Goal: Task Accomplishment & Management: Use online tool/utility

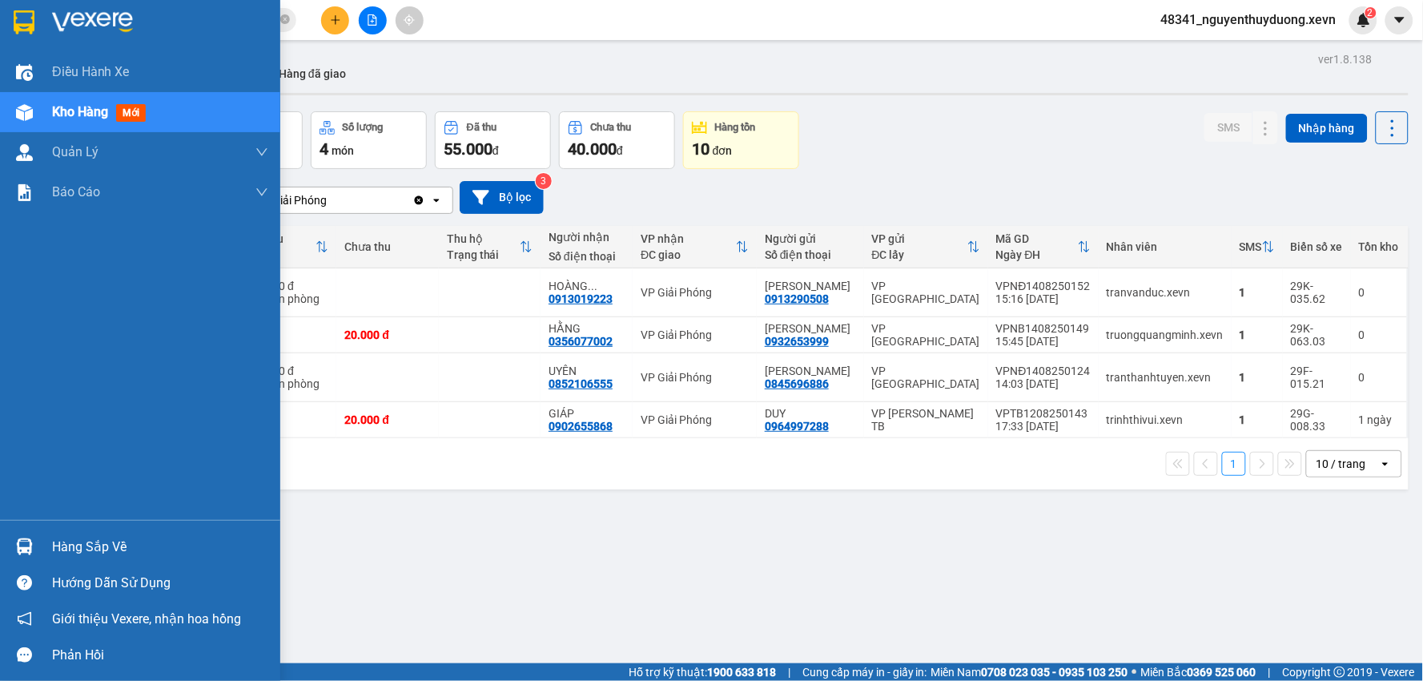
click at [41, 538] on div "Hàng sắp về" at bounding box center [140, 547] width 280 height 36
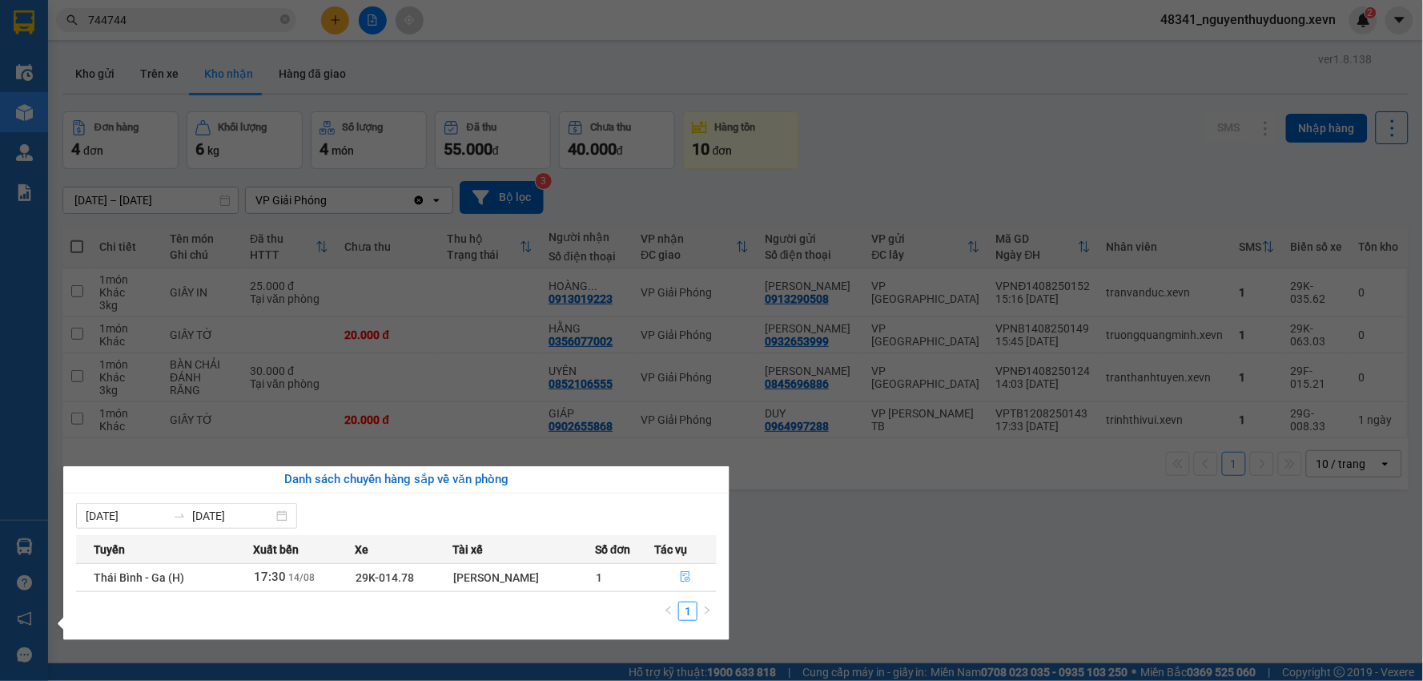
click at [681, 578] on icon "file-done" at bounding box center [685, 576] width 11 height 11
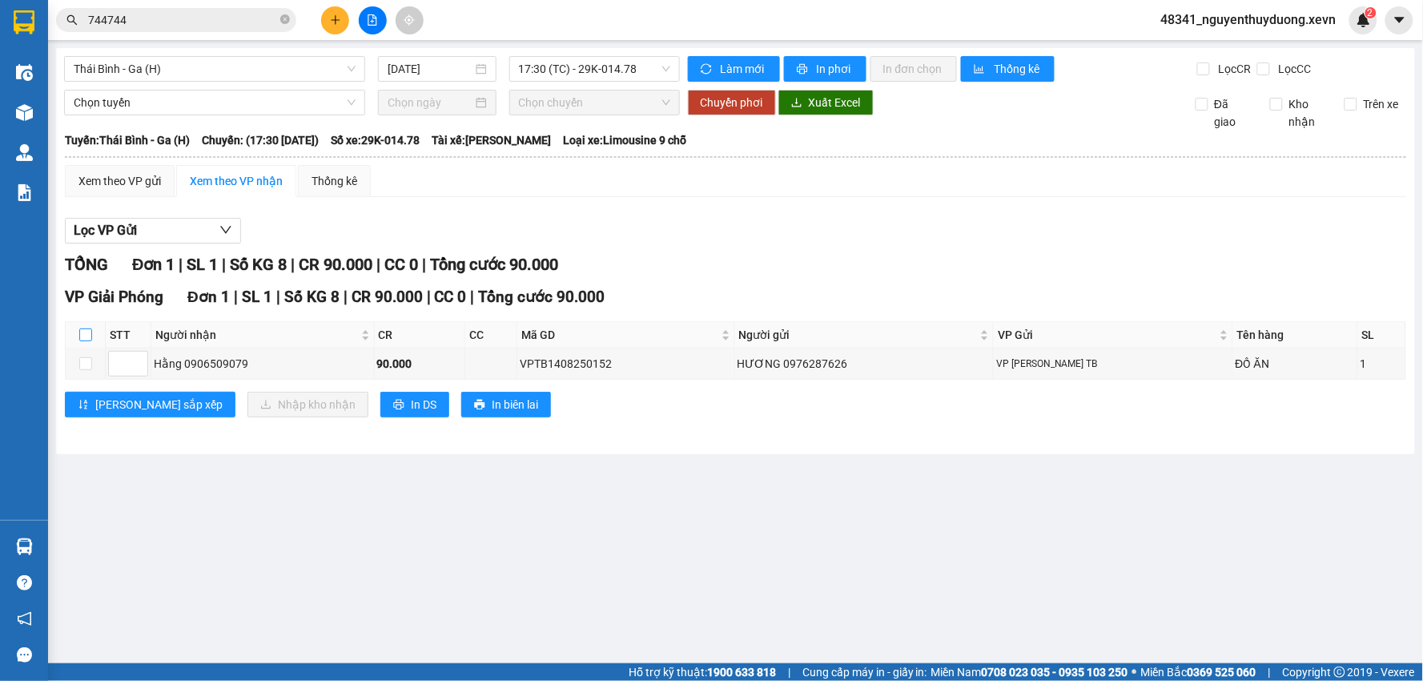
click at [81, 338] on input "checkbox" at bounding box center [85, 334] width 13 height 13
checkbox input "true"
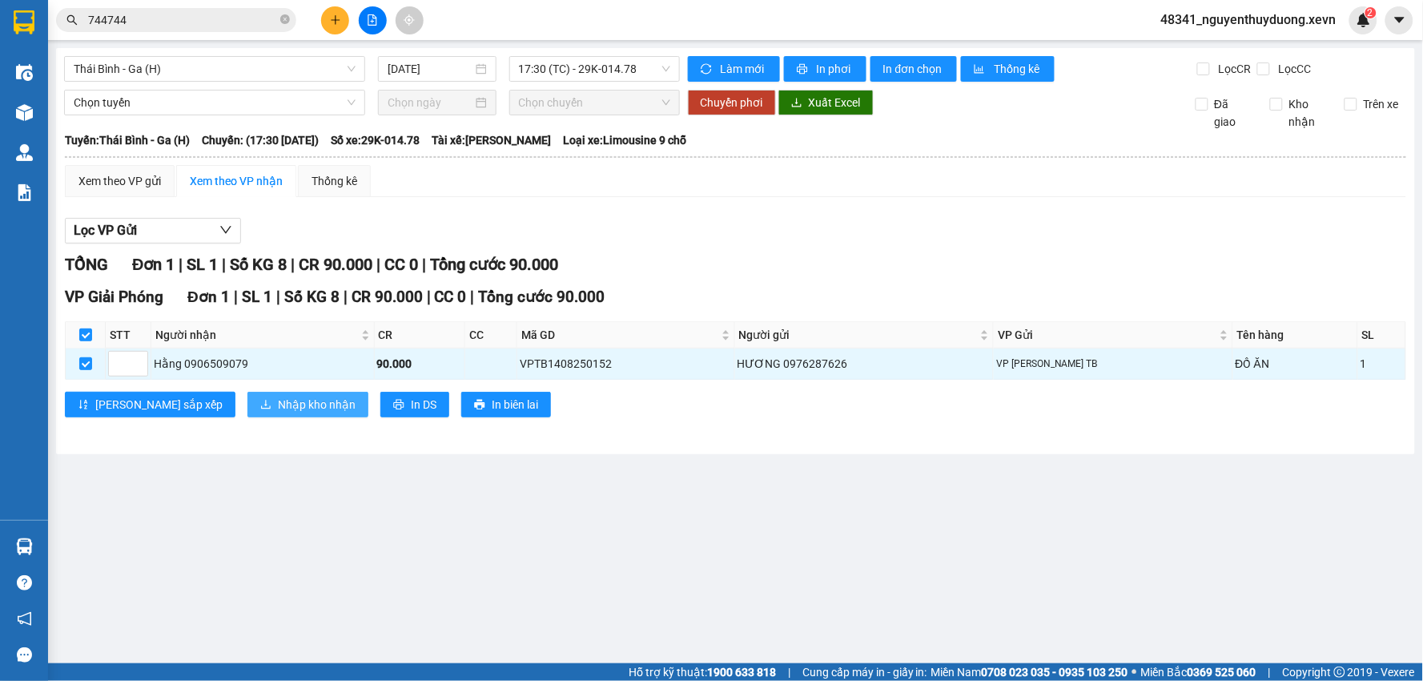
click at [247, 403] on button "Nhập kho nhận" at bounding box center [307, 405] width 121 height 26
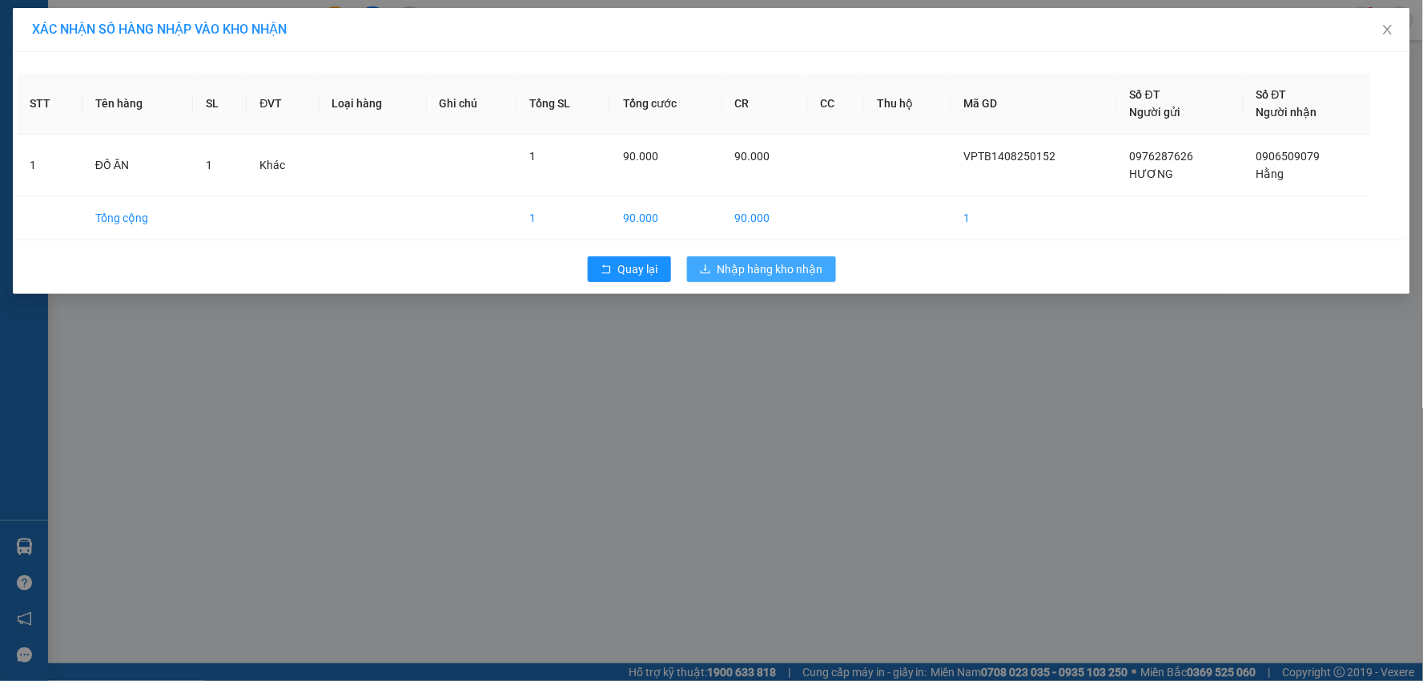
click at [761, 269] on span "Nhập hàng kho nhận" at bounding box center [771, 269] width 106 height 18
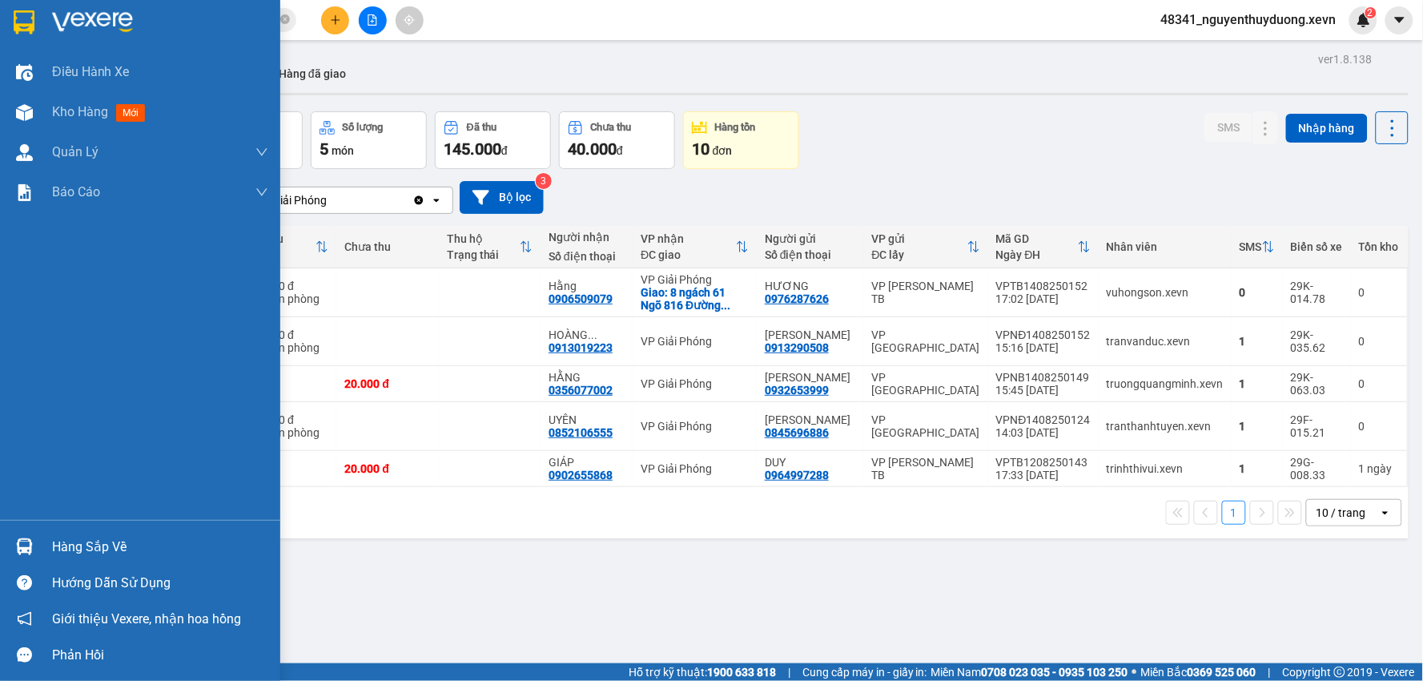
click at [90, 535] on div "Hàng sắp về" at bounding box center [160, 547] width 216 height 24
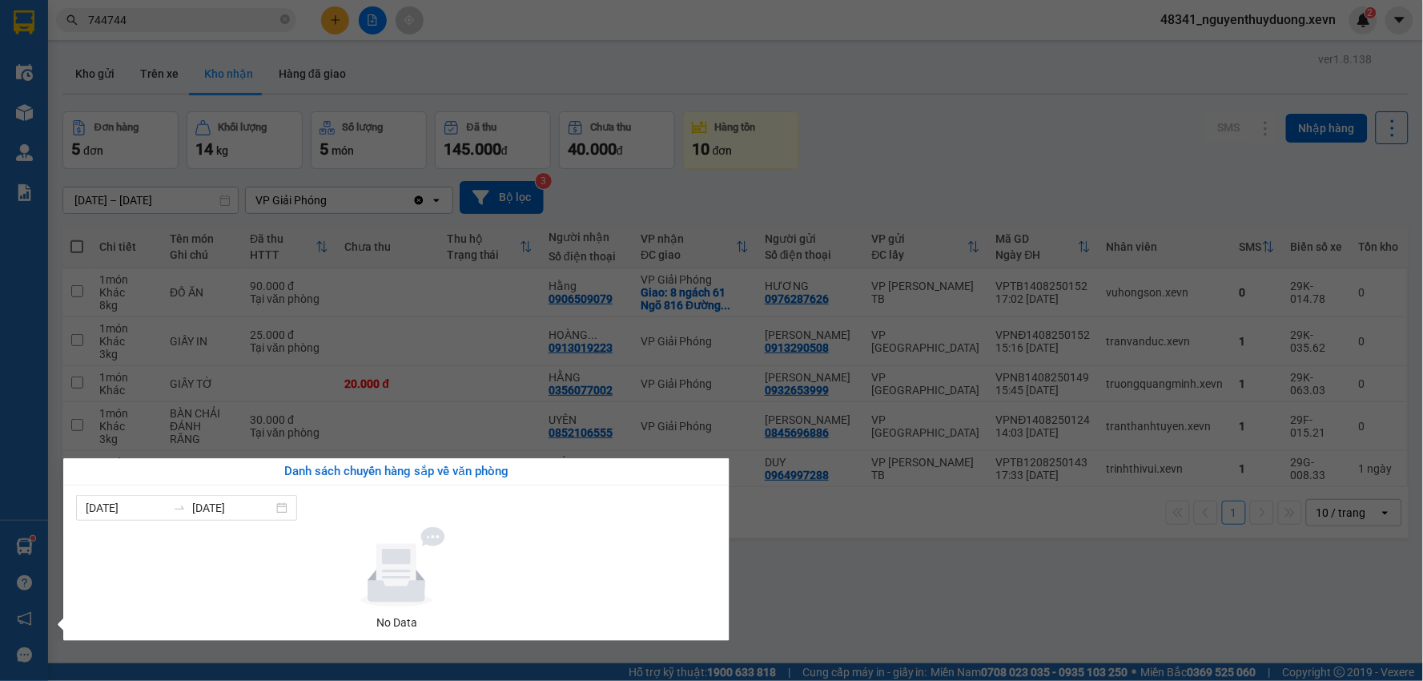
click at [844, 615] on section "Kết quả tìm kiếm ( 2 ) Bộ lọc Mã ĐH Trạng thái Món hàng Thu hộ Tổng cước Chưa c…" at bounding box center [711, 340] width 1423 height 681
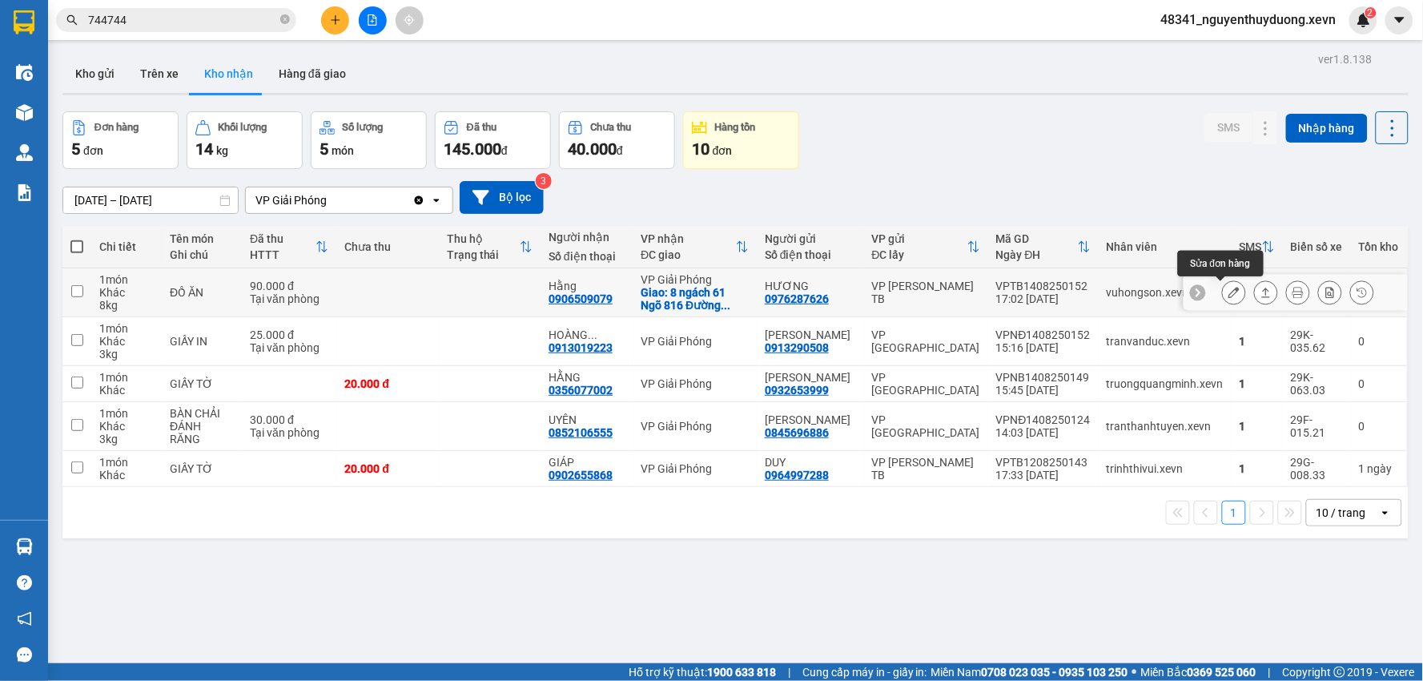
click at [1228, 295] on icon at bounding box center [1233, 292] width 11 height 11
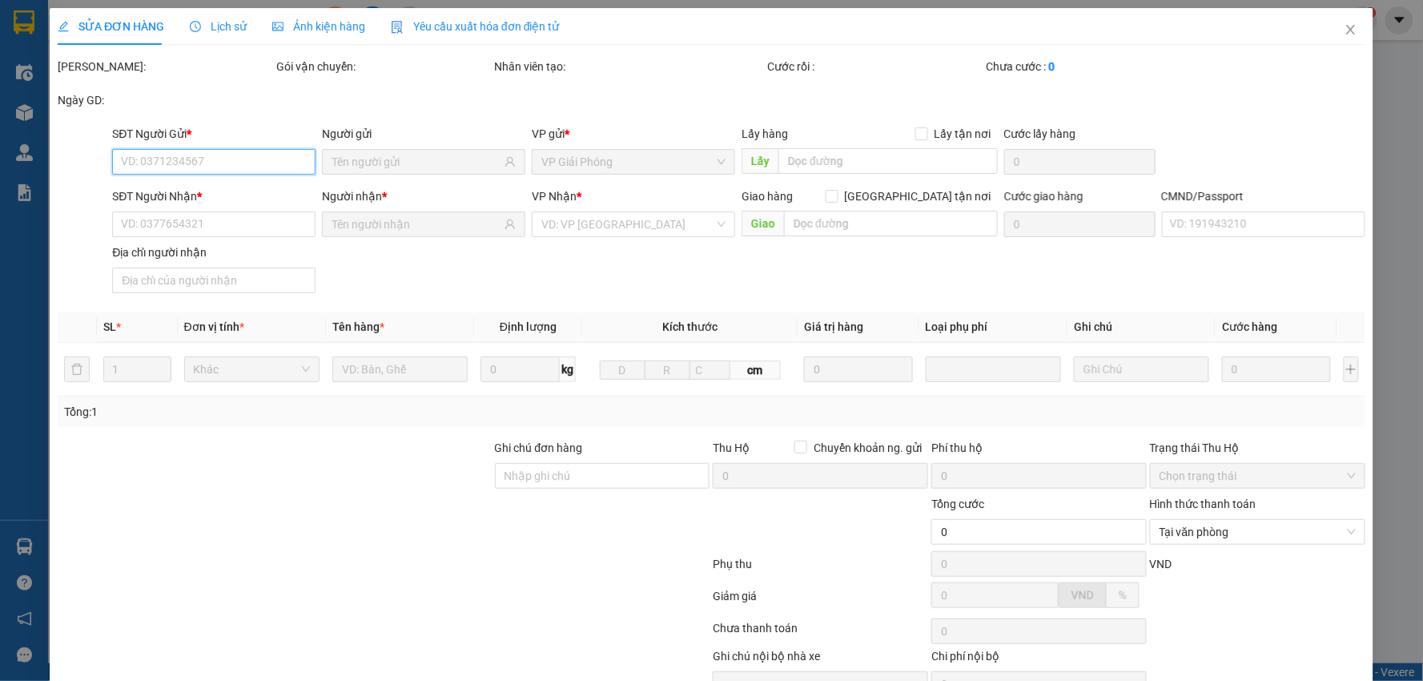
type input "0976287626"
type input "HƯƠNG"
type input "0906509079"
type input "Hằng"
checkbox input "true"
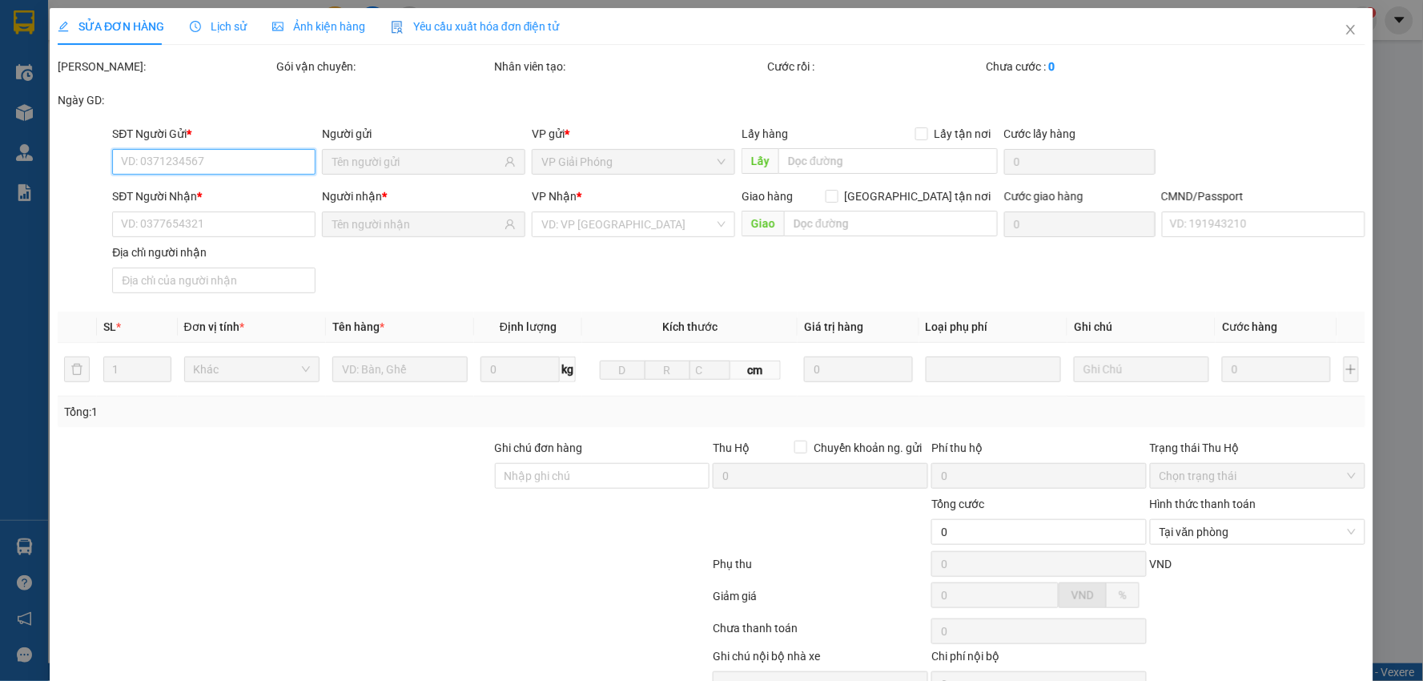
type input "8 ngách 61 Ngõ 816 [GEOGRAPHIC_DATA], [GEOGRAPHIC_DATA], [GEOGRAPHIC_DATA], [GE…"
type input "60.000"
type input "1"
type input "90.000"
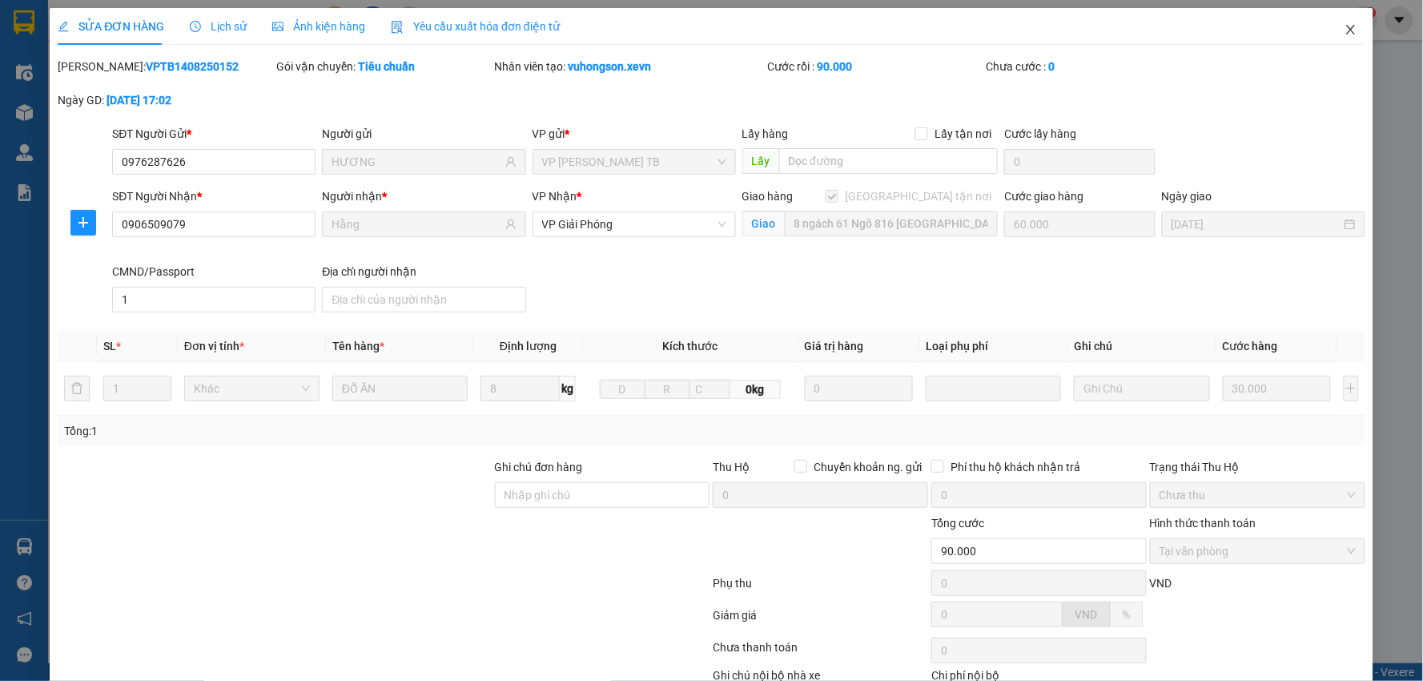
click at [1341, 21] on span "Close" at bounding box center [1351, 30] width 45 height 45
